Goal: Check status: Check status

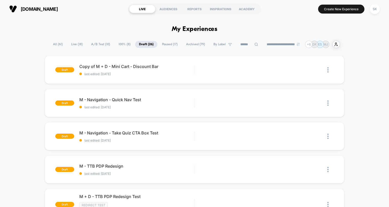
click at [99, 44] on span "A/B Test ( 10 )" at bounding box center [100, 44] width 27 height 7
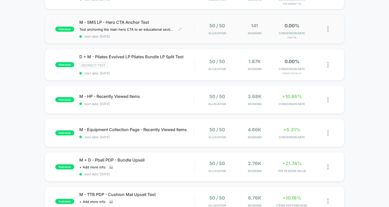
scroll to position [110, 0]
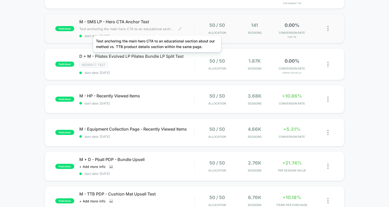
click at [157, 29] on span "Test anchoring the main hero CTA to an educational section about our method vs.…" at bounding box center [126, 29] width 95 height 4
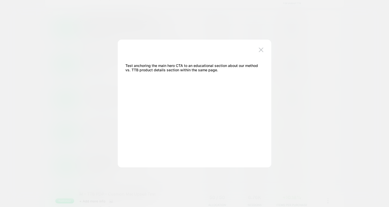
click at [299, 114] on div at bounding box center [194, 103] width 389 height 207
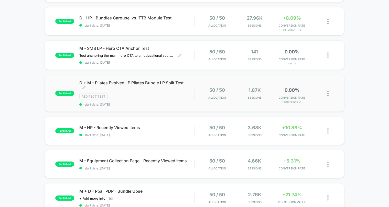
scroll to position [83, 0]
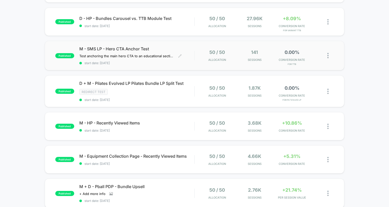
click at [144, 65] on div "published M - SMS LP - Hero CTA Anchor Test Test anchoring the main hero CTA to…" at bounding box center [195, 55] width 300 height 29
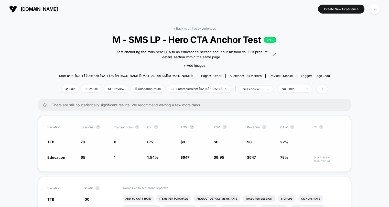
click at [160, 165] on div "Variation Sessions ? Transactions ? CR ? AOV ? PSV ? Revenue ? OTW ? CI ? TTB 7…" at bounding box center [194, 144] width 313 height 56
click at [187, 159] on span "647" at bounding box center [186, 157] width 7 height 4
click at [197, 29] on link "< Back to all live experiences" at bounding box center [194, 29] width 43 height 4
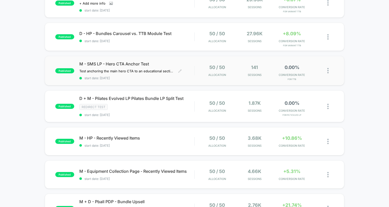
scroll to position [68, 0]
click at [189, 141] on div "M - HP - Recently Viewed Items Click to edit experience details Click to edit e…" at bounding box center [136, 141] width 115 height 12
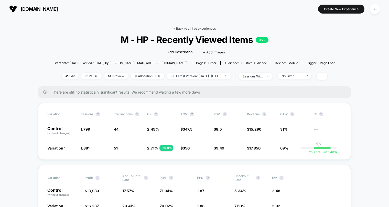
click at [191, 27] on link "< Back to all live experiences" at bounding box center [194, 29] width 43 height 4
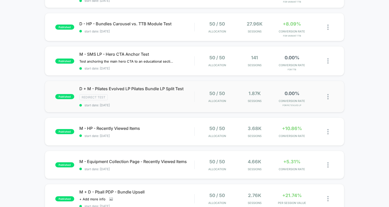
scroll to position [104, 0]
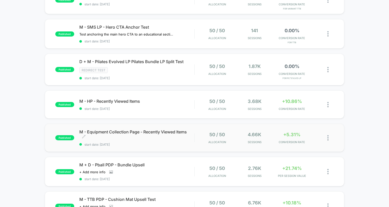
click at [125, 143] on span "start date: 7/17/2025" at bounding box center [136, 145] width 115 height 4
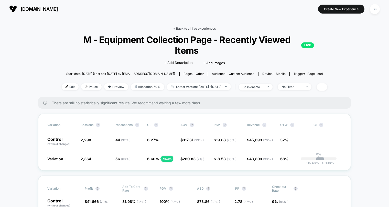
click at [190, 30] on link "< Back to all live experiences" at bounding box center [194, 29] width 43 height 4
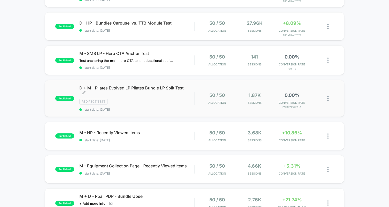
scroll to position [79, 0]
drag, startPoint x: 171, startPoint y: 133, endPoint x: 184, endPoint y: 100, distance: 36.1
click at [184, 100] on div "published M - HP - Bundles Carousel vs. TTB Module Test Click to view images Cl…" at bounding box center [194, 162] width 389 height 370
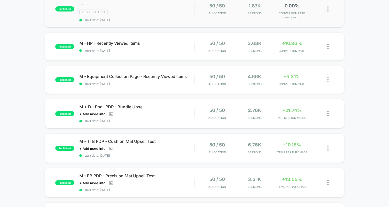
scroll to position [165, 0]
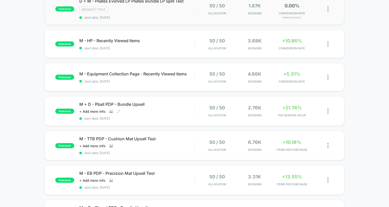
click at [182, 107] on div "M + D - Pball PDP - Bundle Upsell Click to view images Click to edit experience…" at bounding box center [136, 111] width 115 height 19
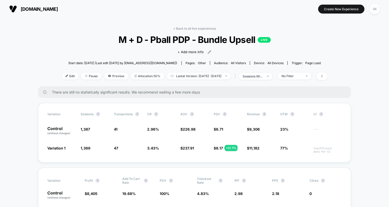
click at [200, 29] on link "< Back to all live experiences" at bounding box center [194, 29] width 43 height 4
